Goal: Obtain resource: Obtain resource

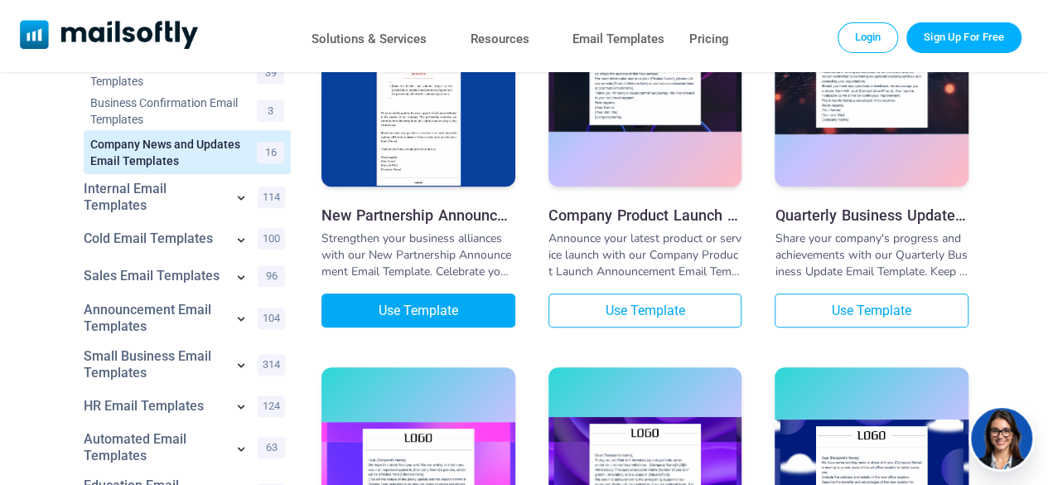
scroll to position [255, 0]
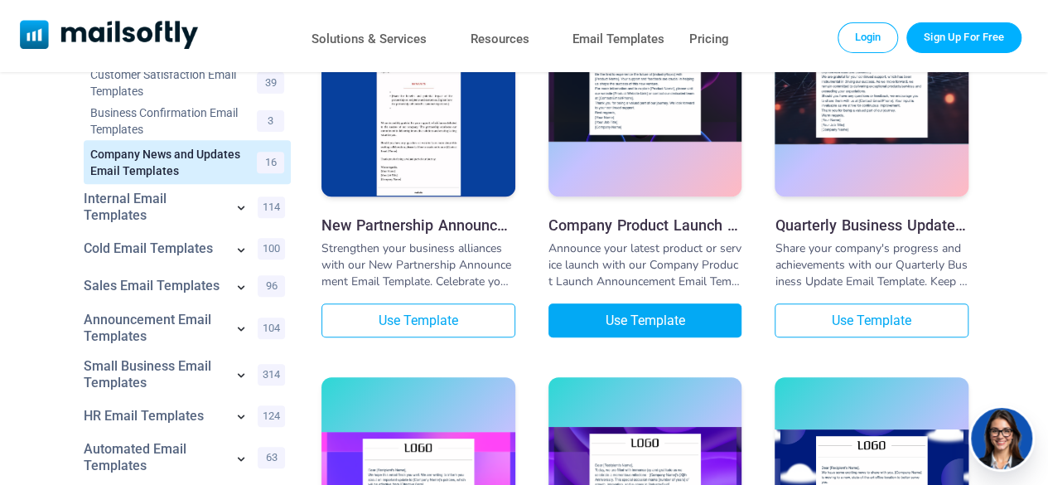
click at [605, 326] on link "Use Template" at bounding box center [645, 320] width 194 height 34
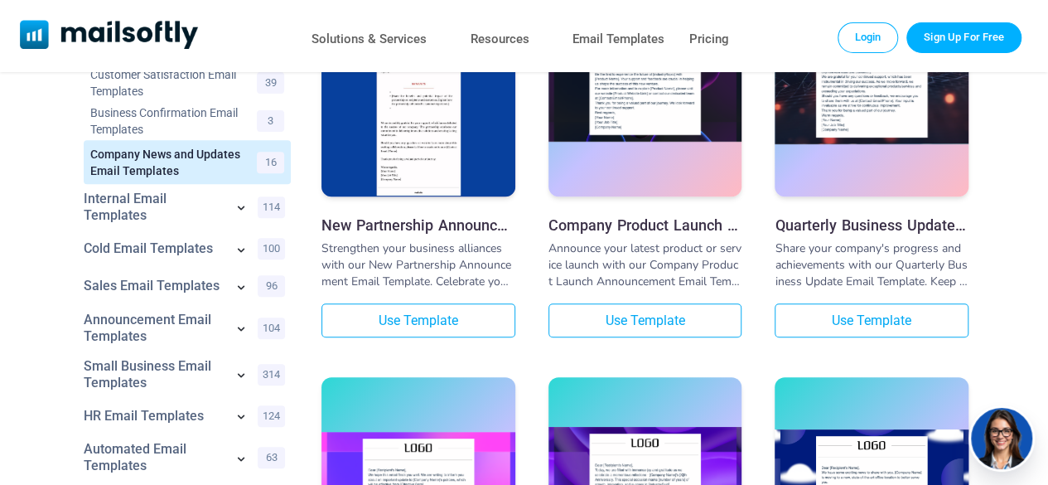
scroll to position [167, 0]
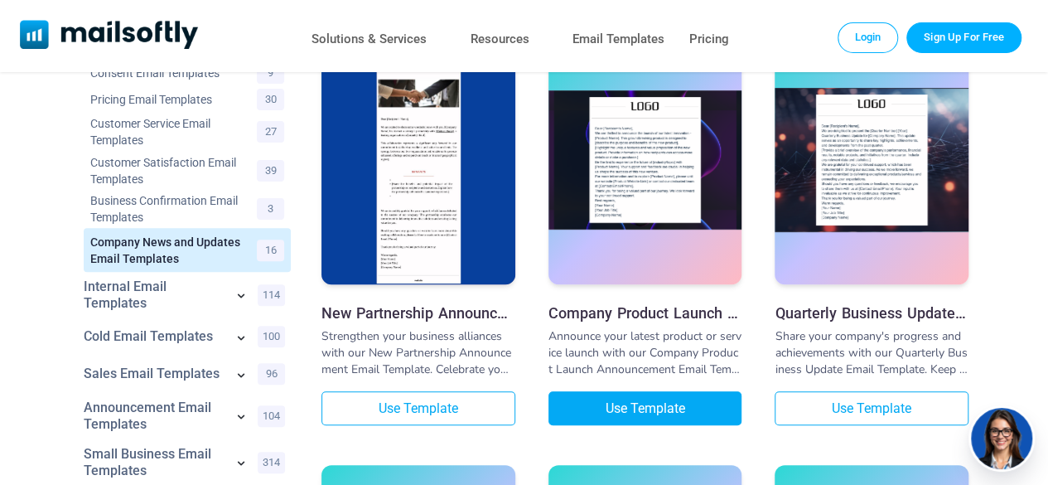
click at [711, 415] on link "Use Template" at bounding box center [645, 408] width 194 height 34
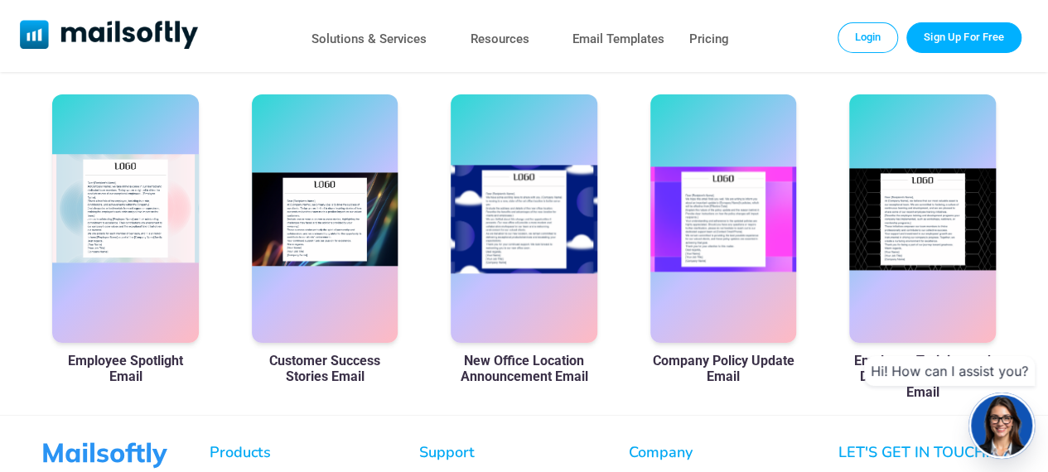
scroll to position [1015, 0]
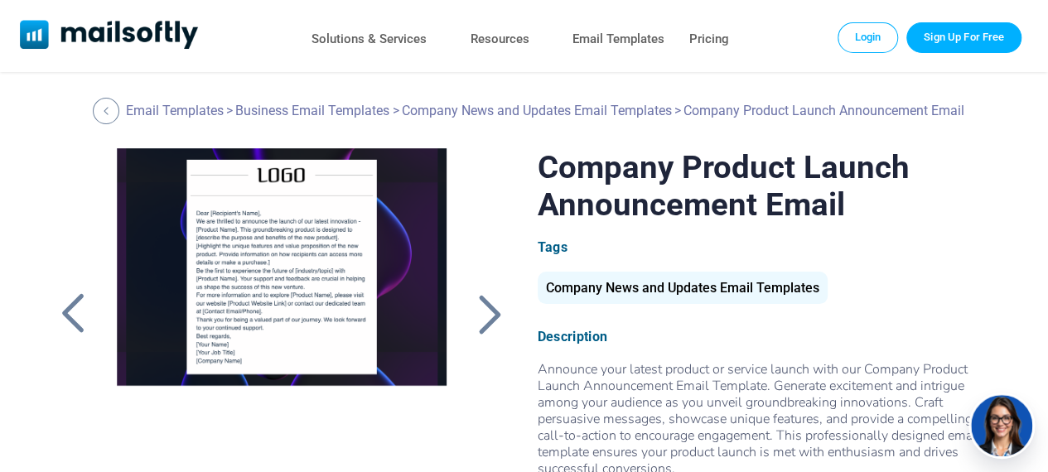
click at [488, 309] on div at bounding box center [489, 313] width 41 height 43
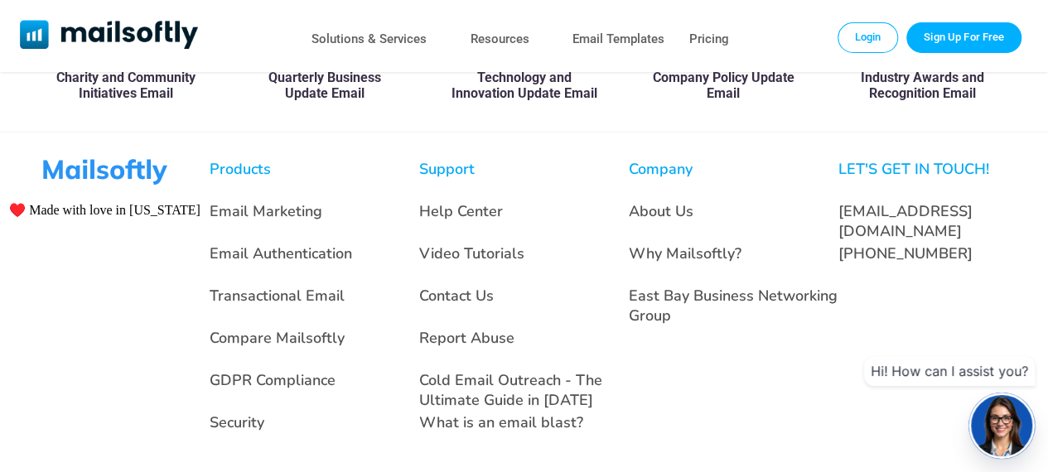
scroll to position [1293, 0]
